Goal: Information Seeking & Learning: Learn about a topic

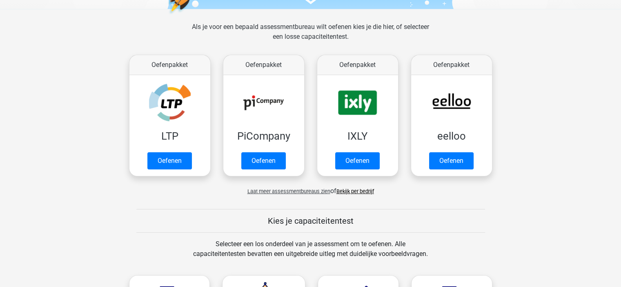
scroll to position [122, 0]
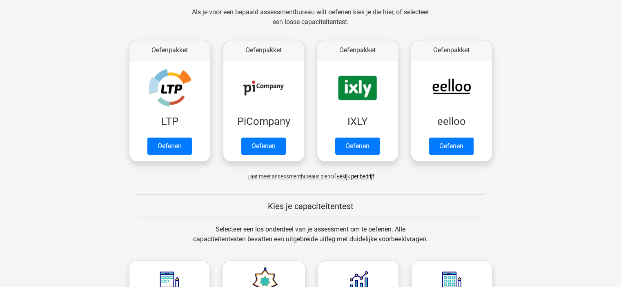
click at [297, 178] on span "Laat meer assessmentbureaus zien" at bounding box center [288, 177] width 83 height 6
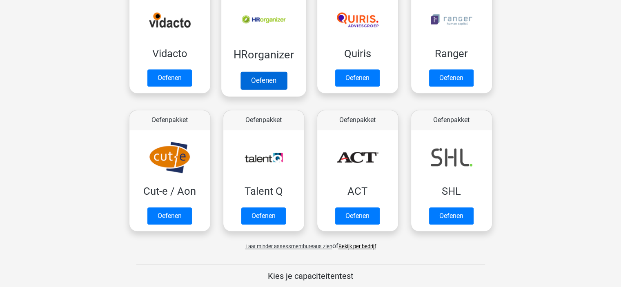
scroll to position [490, 0]
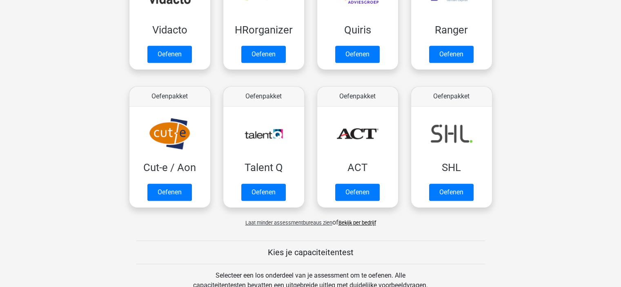
click at [363, 222] on link "Bekijk per bedrijf" at bounding box center [357, 223] width 38 height 6
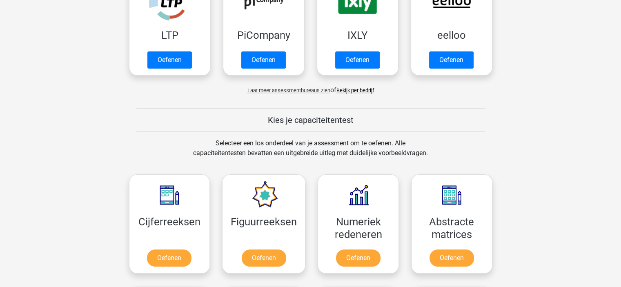
scroll to position [286, 0]
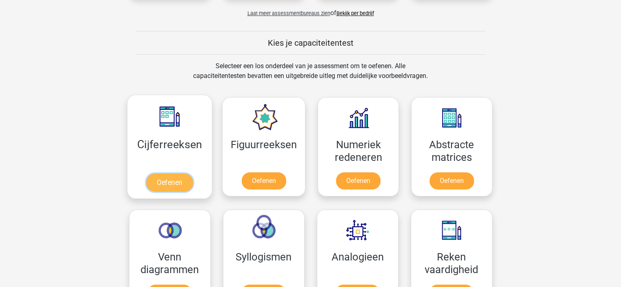
click at [163, 184] on link "Oefenen" at bounding box center [169, 183] width 47 height 18
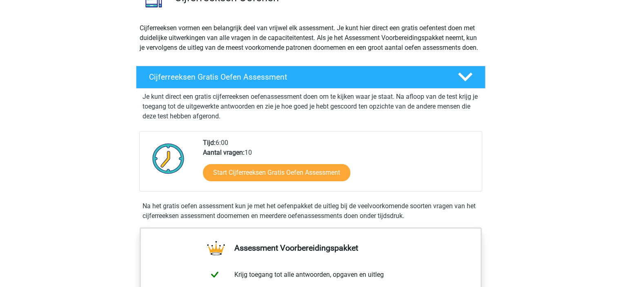
scroll to position [82, 0]
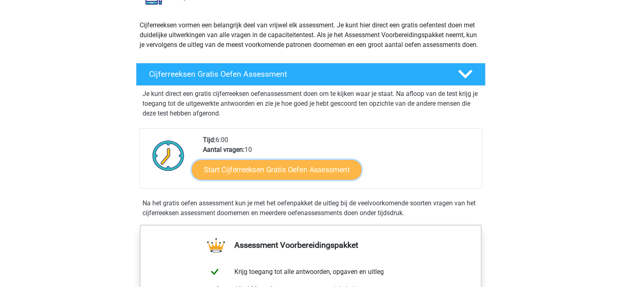
click at [283, 178] on link "Start Cijferreeksen Gratis Oefen Assessment" at bounding box center [276, 170] width 169 height 20
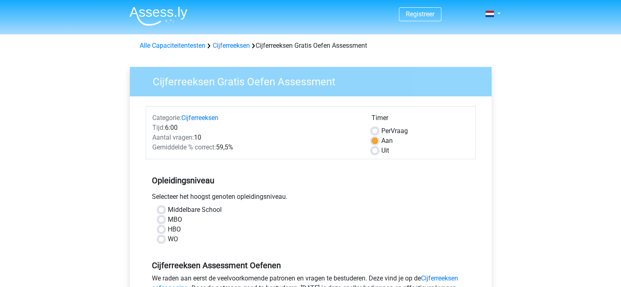
click at [168, 219] on label "MBO" at bounding box center [175, 220] width 14 height 10
click at [161, 219] on input "MBO" at bounding box center [161, 219] width 7 height 8
radio input "true"
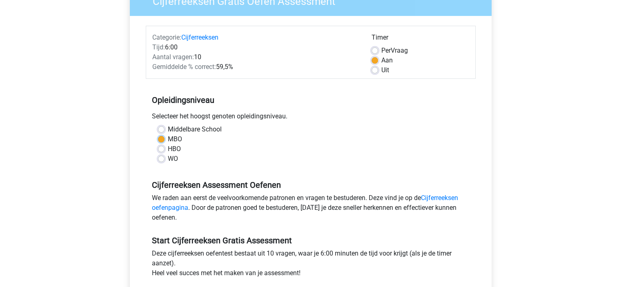
scroll to position [122, 0]
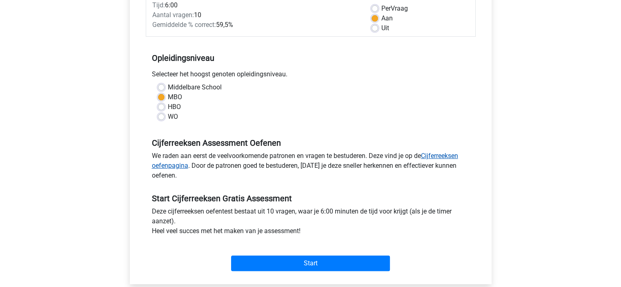
click at [174, 165] on link "Cijferreeksen oefenpagina" at bounding box center [305, 161] width 306 height 18
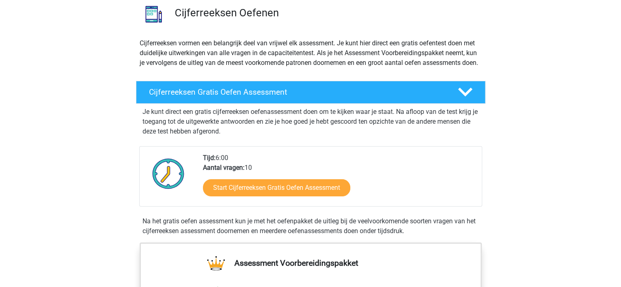
scroll to position [82, 0]
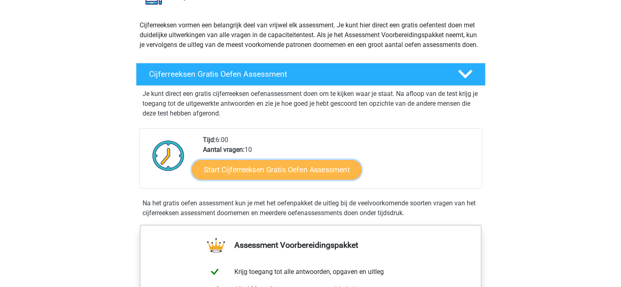
click at [256, 179] on link "Start Cijferreeksen Gratis Oefen Assessment" at bounding box center [276, 170] width 169 height 20
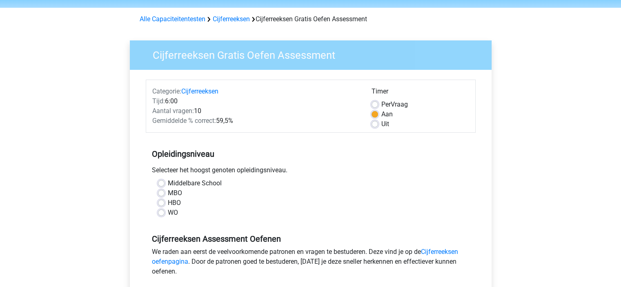
scroll to position [41, 0]
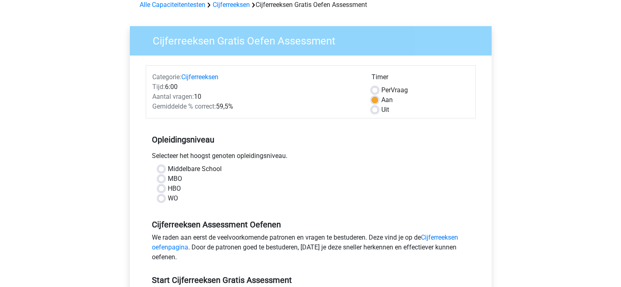
click at [168, 179] on label "MBO" at bounding box center [175, 179] width 14 height 10
click at [161, 179] on input "MBO" at bounding box center [161, 178] width 7 height 8
radio input "true"
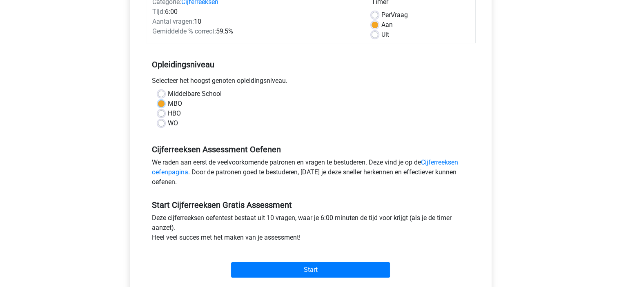
scroll to position [163, 0]
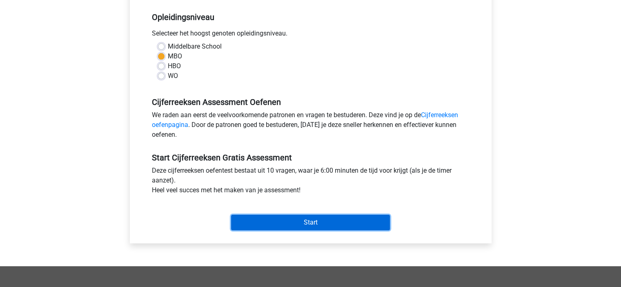
click at [280, 225] on input "Start" at bounding box center [310, 223] width 159 height 16
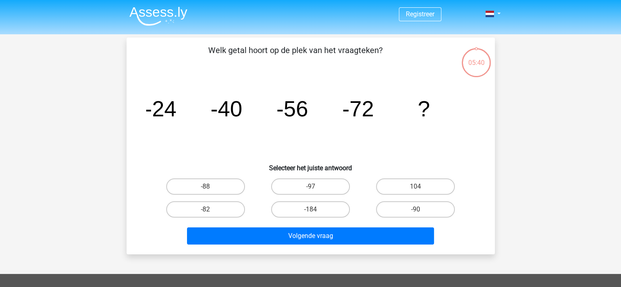
click at [205, 187] on input "-88" at bounding box center [207, 189] width 5 height 5
radio input "true"
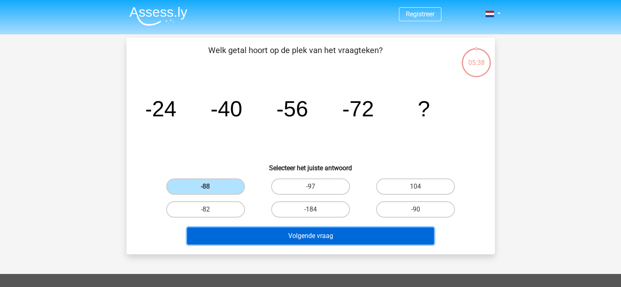
click at [309, 236] on button "Volgende vraag" at bounding box center [310, 235] width 247 height 17
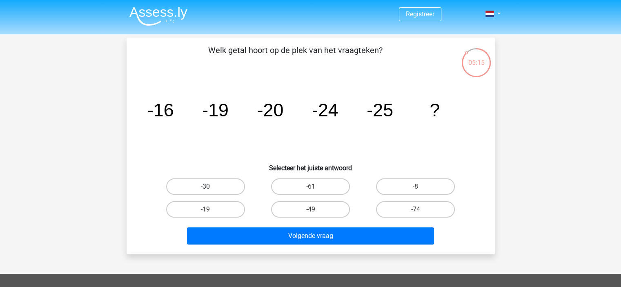
click at [209, 185] on label "-30" at bounding box center [205, 186] width 79 height 16
click at [209, 187] on input "-30" at bounding box center [207, 189] width 5 height 5
radio input "true"
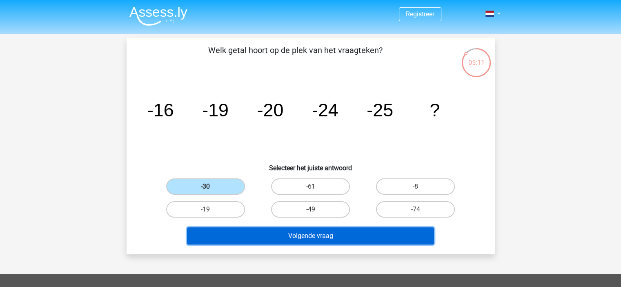
click at [291, 238] on button "Volgende vraag" at bounding box center [310, 235] width 247 height 17
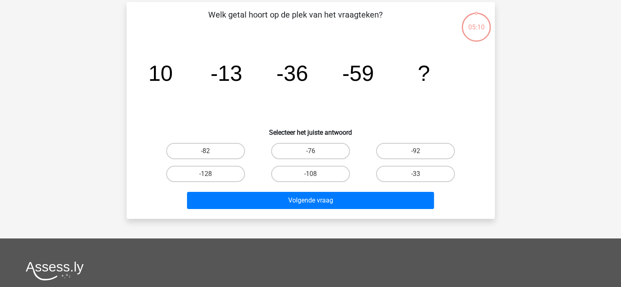
scroll to position [38, 0]
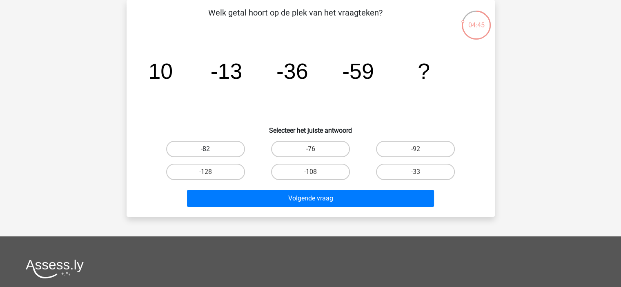
click at [229, 150] on label "-82" at bounding box center [205, 149] width 79 height 16
click at [211, 150] on input "-82" at bounding box center [207, 151] width 5 height 5
radio input "true"
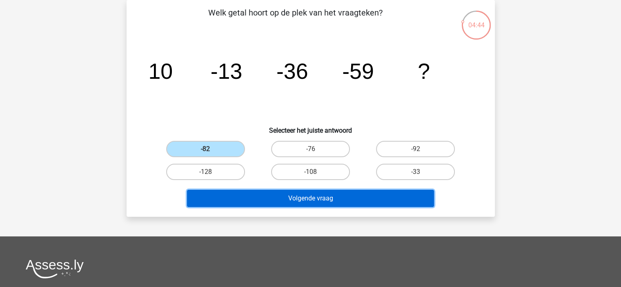
click at [330, 199] on button "Volgende vraag" at bounding box center [310, 198] width 247 height 17
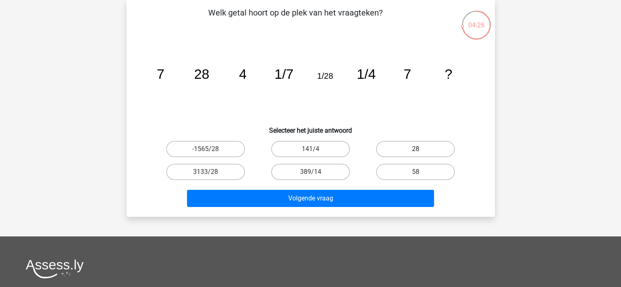
click at [409, 147] on label "28" at bounding box center [415, 149] width 79 height 16
click at [416, 149] on input "28" at bounding box center [418, 151] width 5 height 5
radio input "true"
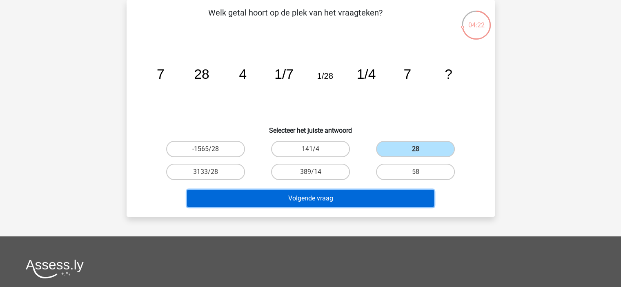
click at [330, 199] on button "Volgende vraag" at bounding box center [310, 198] width 247 height 17
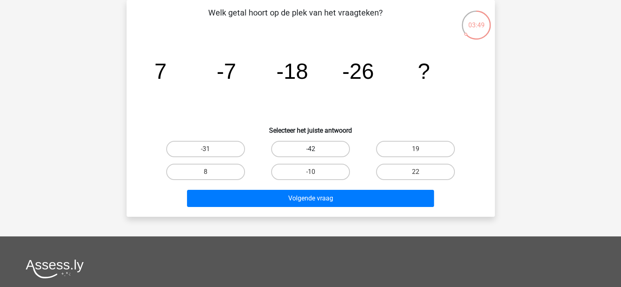
click at [296, 150] on label "-42" at bounding box center [310, 149] width 79 height 16
click at [310, 150] on input "-42" at bounding box center [312, 151] width 5 height 5
radio input "true"
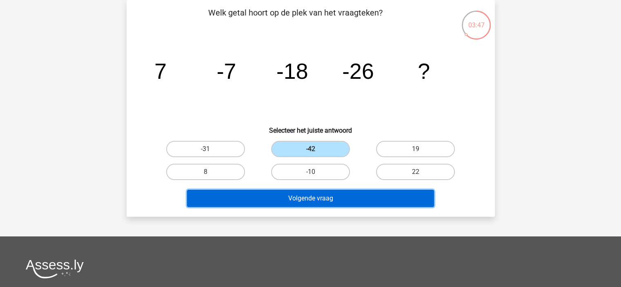
click at [327, 198] on button "Volgende vraag" at bounding box center [310, 198] width 247 height 17
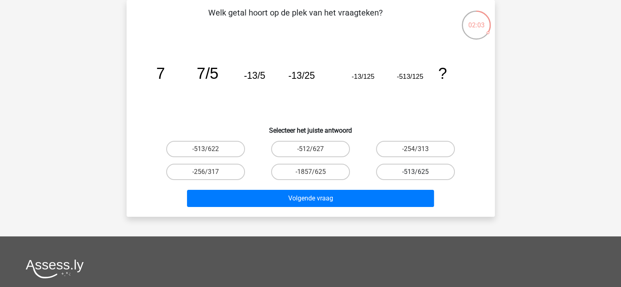
click at [433, 171] on label "-513/625" at bounding box center [415, 172] width 79 height 16
click at [421, 172] on input "-513/625" at bounding box center [418, 174] width 5 height 5
radio input "true"
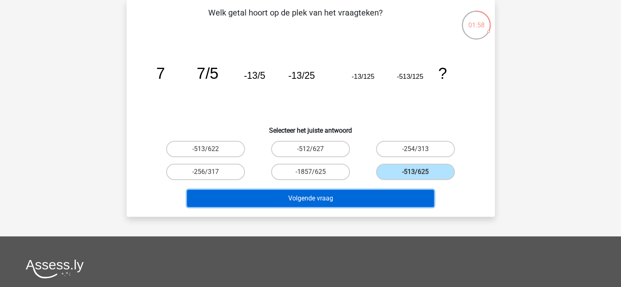
click at [343, 197] on button "Volgende vraag" at bounding box center [310, 198] width 247 height 17
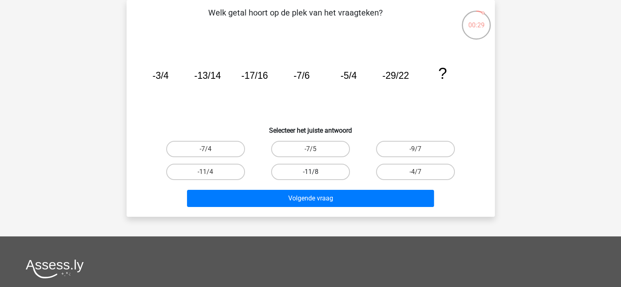
click at [332, 176] on label "-11/8" at bounding box center [310, 172] width 79 height 16
click at [316, 176] on input "-11/8" at bounding box center [312, 174] width 5 height 5
radio input "true"
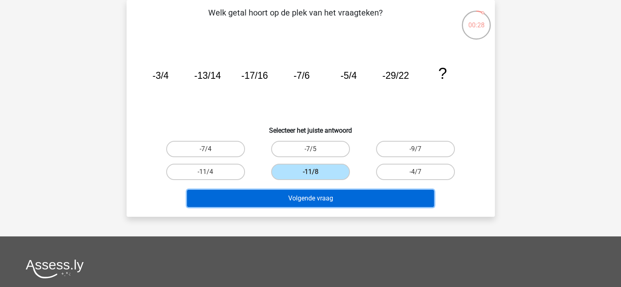
click at [320, 199] on button "Volgende vraag" at bounding box center [310, 198] width 247 height 17
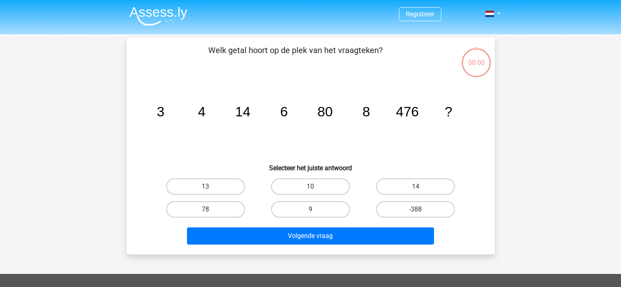
scroll to position [38, 0]
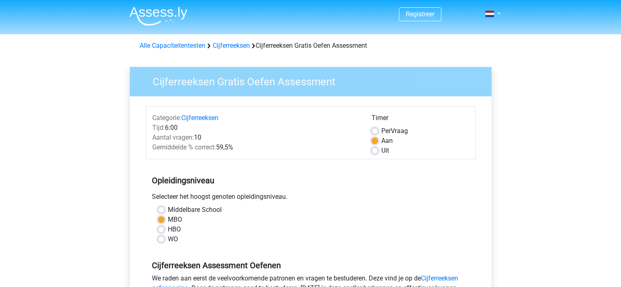
scroll to position [163, 0]
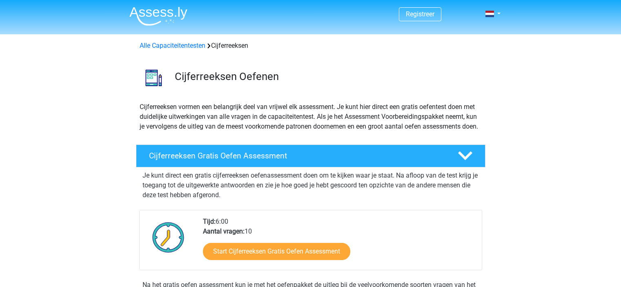
scroll to position [82, 0]
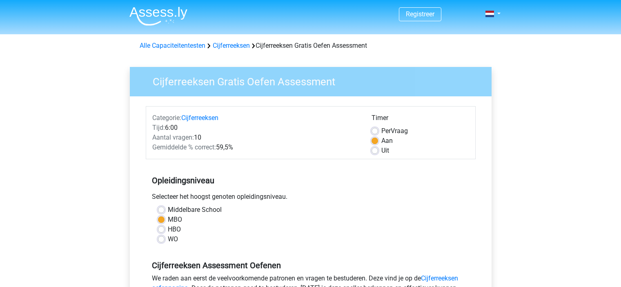
scroll to position [122, 0]
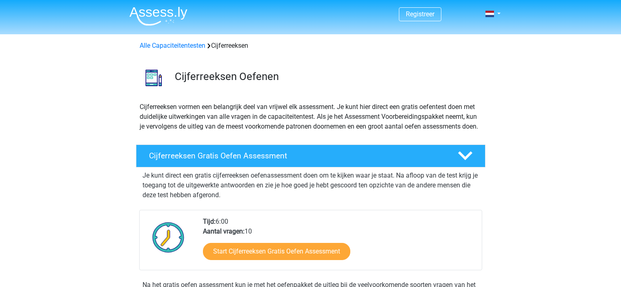
scroll to position [82, 0]
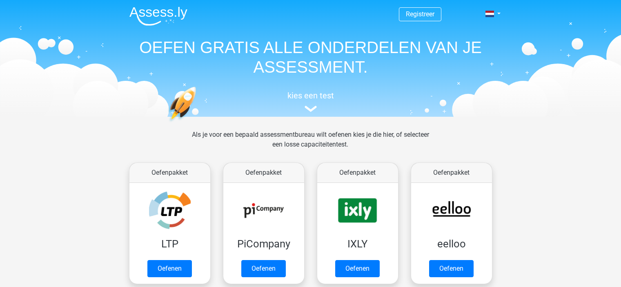
scroll to position [286, 0]
